Goal: Task Accomplishment & Management: Use online tool/utility

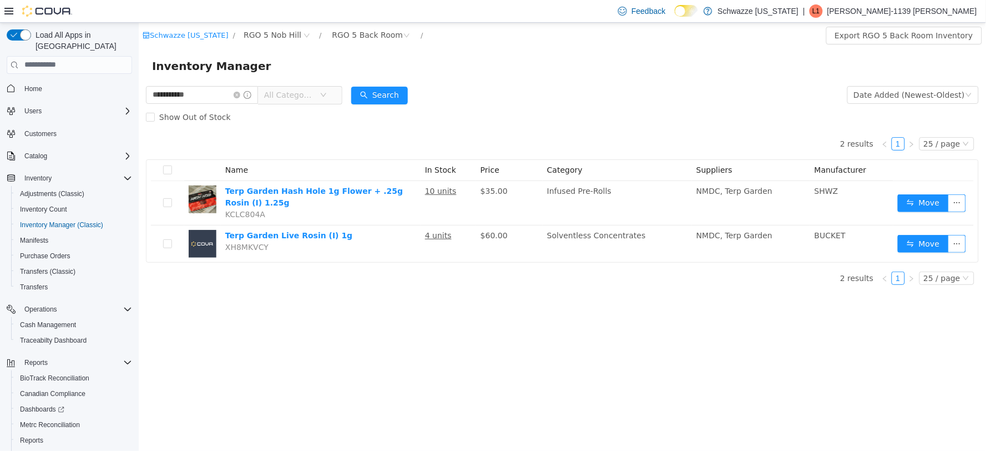
scroll to position [36, 0]
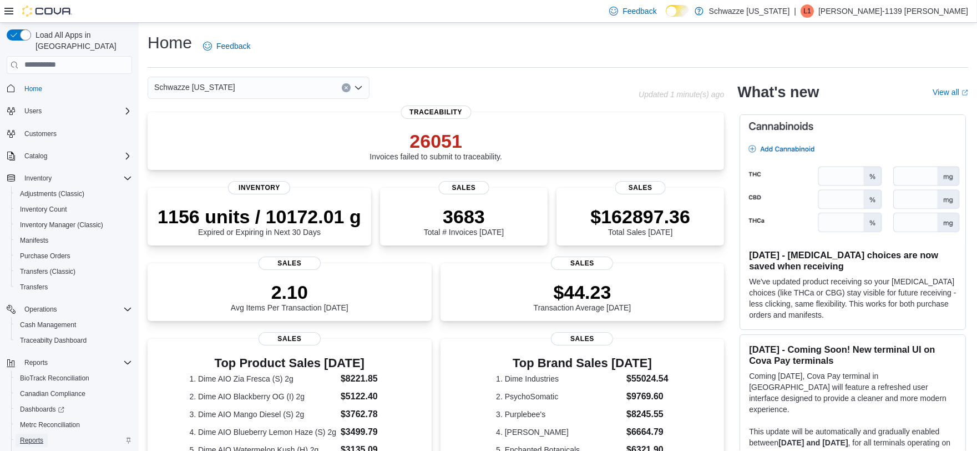
click at [36, 436] on span "Reports" at bounding box center [31, 440] width 23 height 9
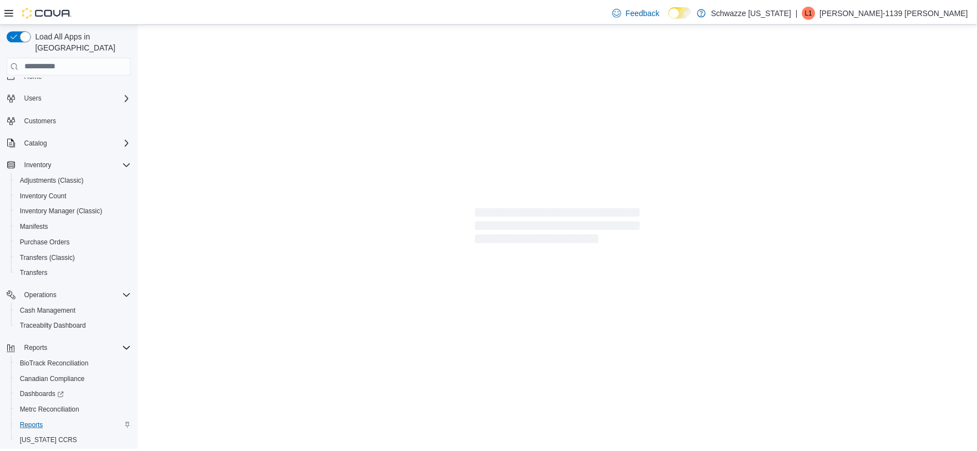
scroll to position [36, 0]
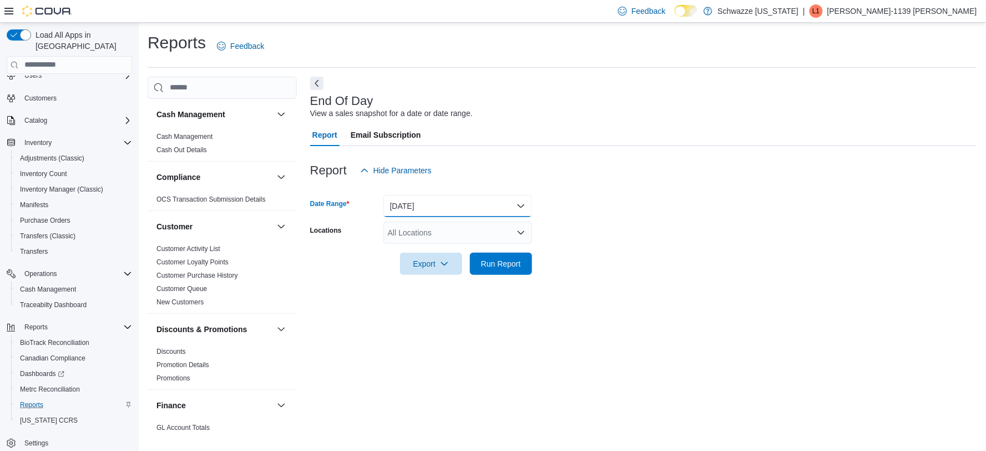
click at [433, 204] on button "Today" at bounding box center [458, 206] width 149 height 22
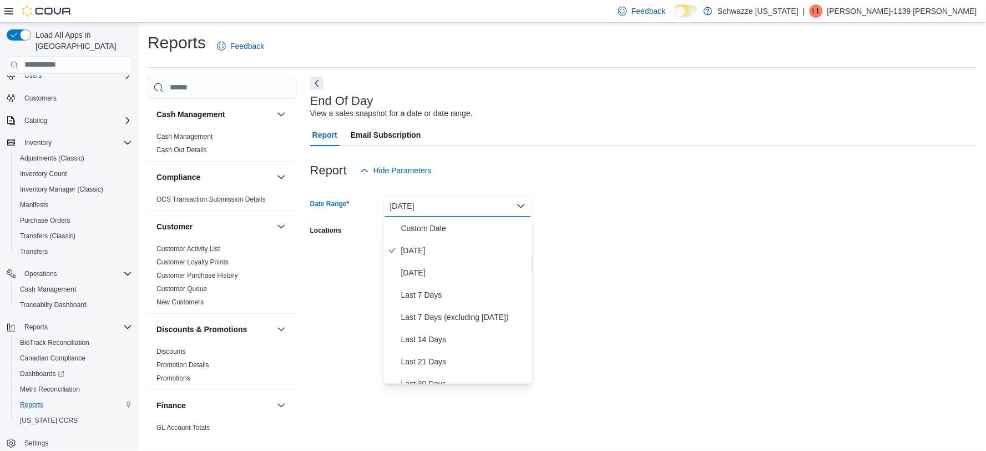
click at [425, 206] on button "Today" at bounding box center [458, 206] width 149 height 22
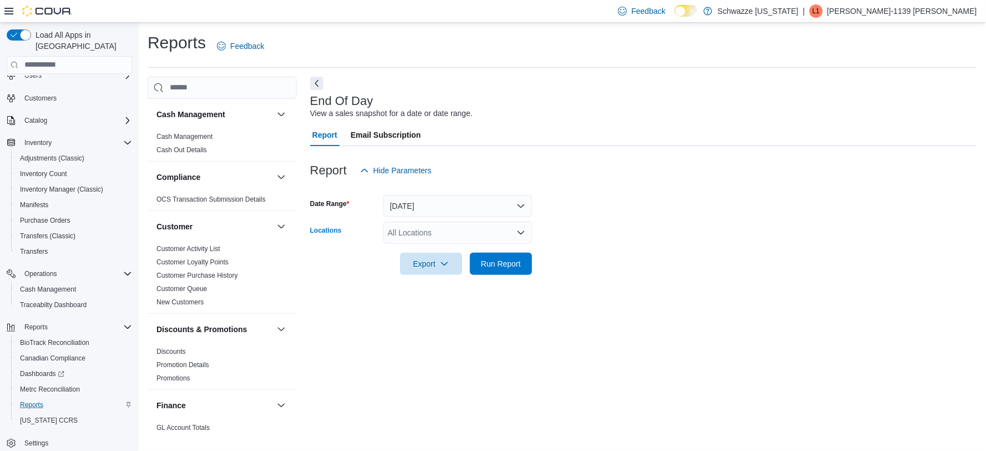
click at [433, 224] on div "All Locations" at bounding box center [458, 232] width 149 height 22
type input "***"
click at [480, 249] on div "RGO 5 Nob Hill" at bounding box center [457, 250] width 135 height 11
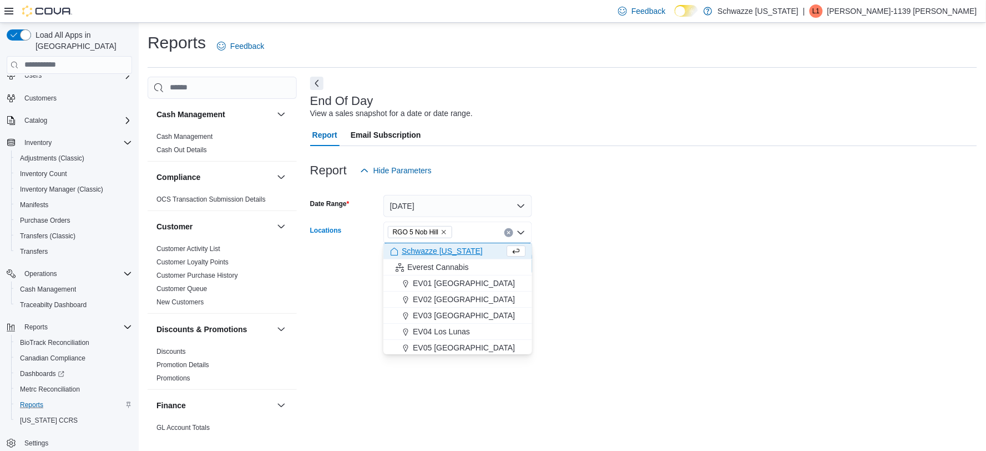
click at [488, 258] on button "Schwazze New Mexico" at bounding box center [458, 251] width 149 height 16
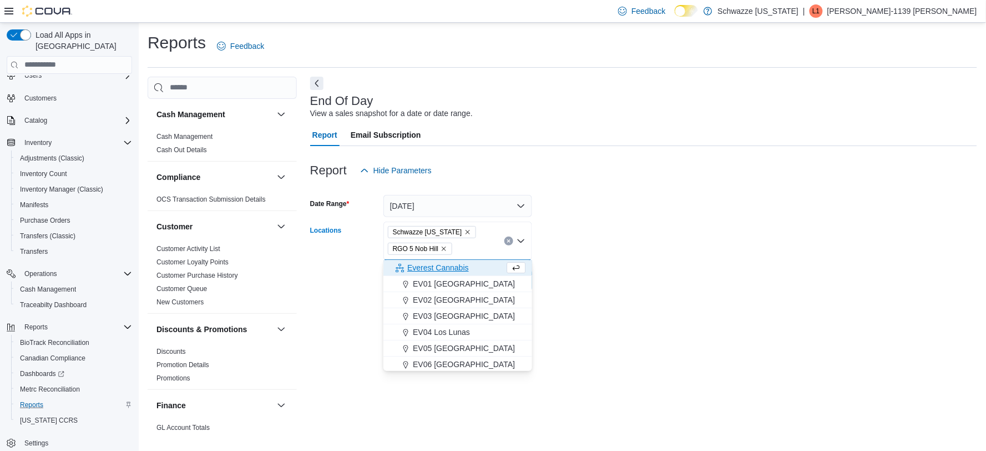
click at [465, 229] on icon "Remove Schwazze New Mexico from selection in this group" at bounding box center [468, 232] width 7 height 7
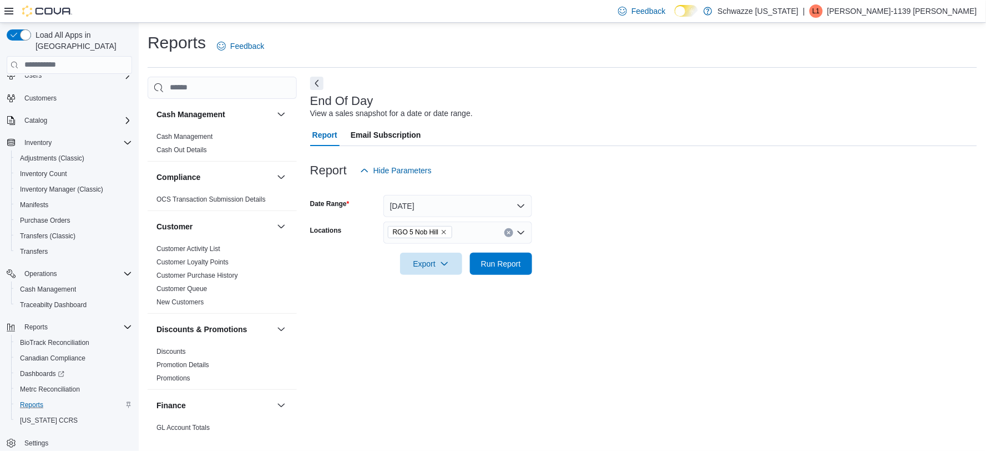
click at [596, 218] on form "Date Range Today Locations RGO 5 Nob Hill Export Run Report" at bounding box center [643, 227] width 667 height 93
click at [518, 261] on span "Run Report" at bounding box center [501, 263] width 40 height 11
